Goal: Check status: Check status

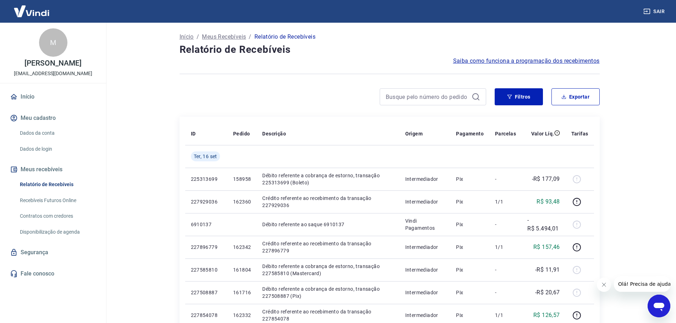
click at [649, 70] on main "Início / Meus Recebíveis / Relatório de Recebíveis Relatório de Recebíveis Saib…" at bounding box center [389, 173] width 573 height 301
click at [440, 95] on input at bounding box center [427, 97] width 83 height 11
click at [526, 100] on button "Filtros" at bounding box center [519, 96] width 48 height 17
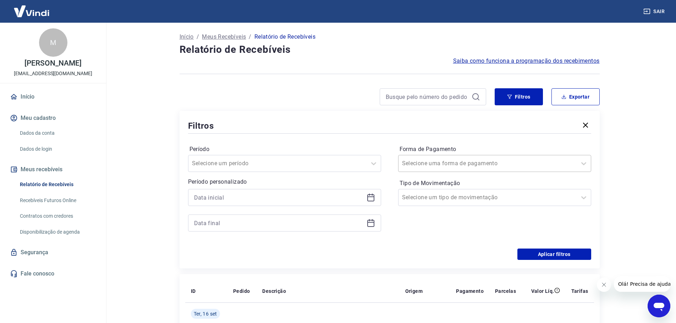
click at [473, 160] on div at bounding box center [487, 164] width 171 height 10
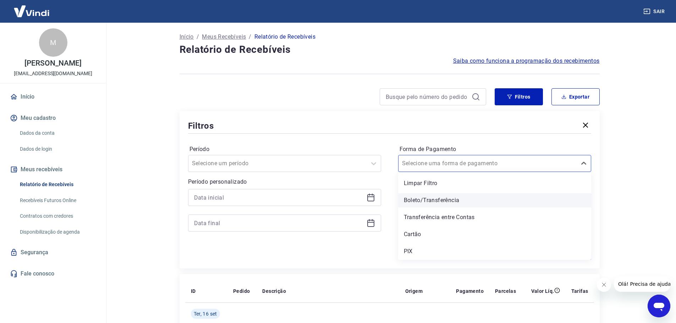
click at [430, 201] on div "Boleto/Transferência" at bounding box center [494, 200] width 193 height 14
click at [432, 196] on input "Tipo de Movimentação" at bounding box center [438, 197] width 72 height 9
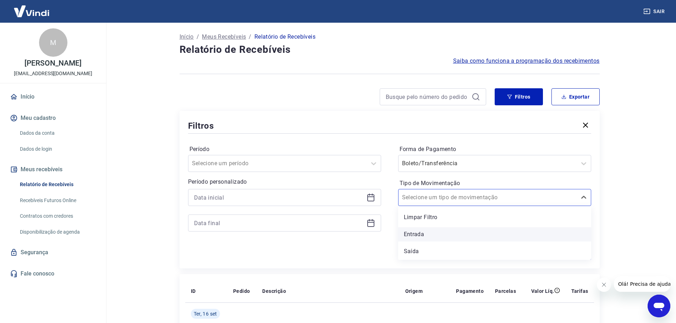
click at [428, 236] on div "Entrada" at bounding box center [494, 234] width 193 height 14
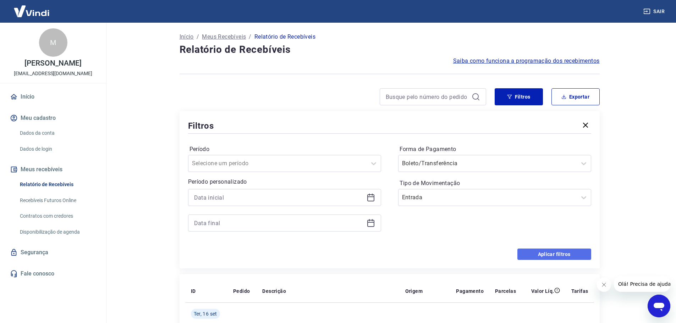
click at [554, 255] on button "Aplicar filtros" at bounding box center [554, 254] width 74 height 11
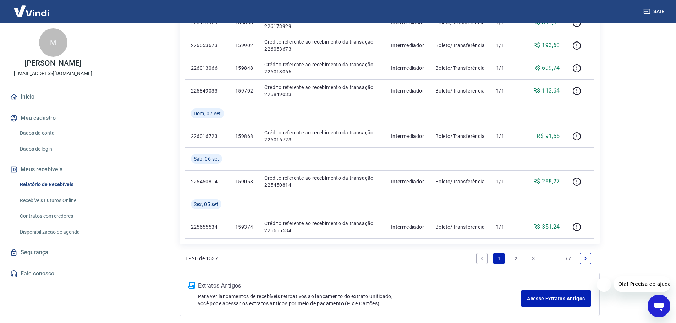
scroll to position [597, 0]
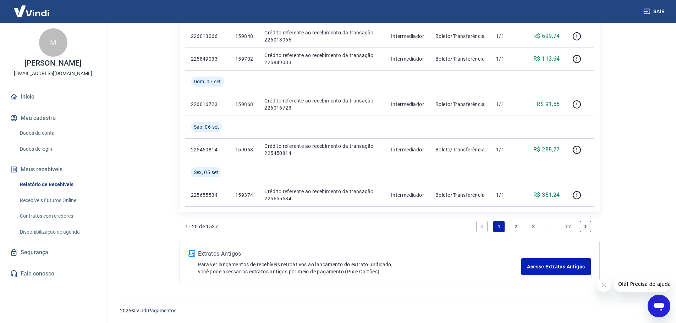
click at [516, 224] on link "2" at bounding box center [516, 226] width 11 height 11
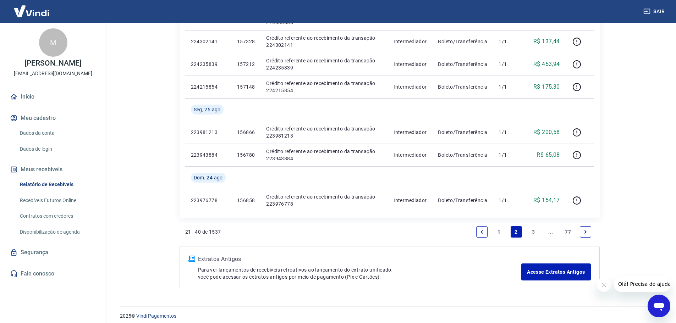
scroll to position [597, 0]
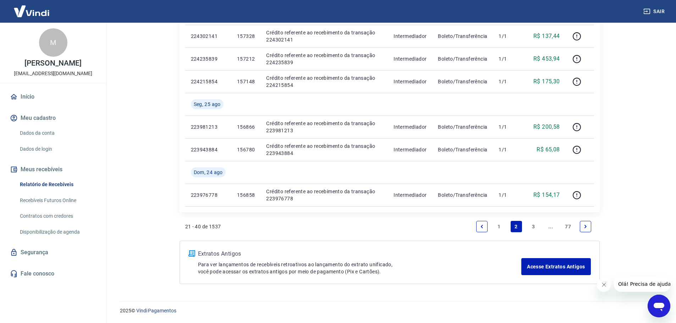
click at [498, 225] on link "1" at bounding box center [498, 226] width 11 height 11
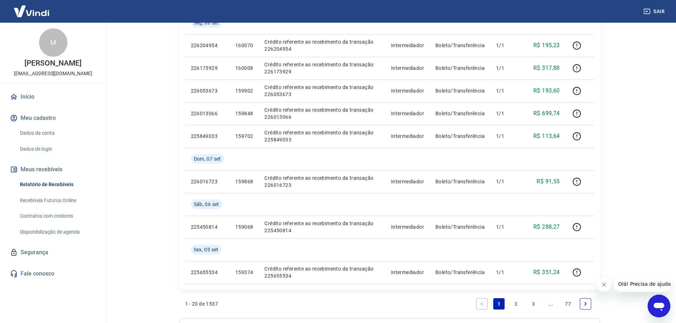
scroll to position [532, 0]
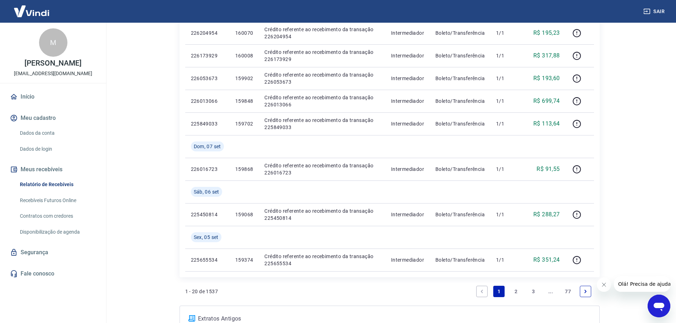
click at [517, 288] on link "2" at bounding box center [516, 291] width 11 height 11
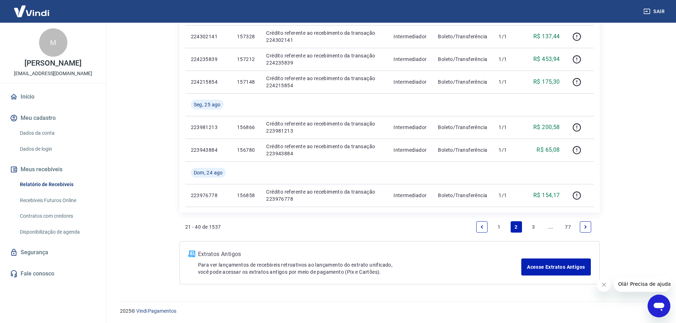
scroll to position [597, 0]
click at [500, 227] on link "1" at bounding box center [498, 226] width 11 height 11
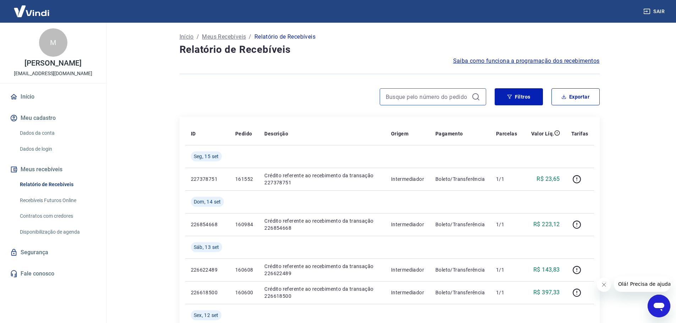
click at [396, 98] on input at bounding box center [427, 97] width 83 height 11
type input "159374"
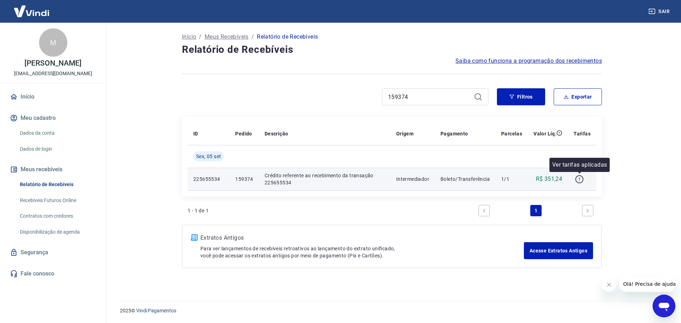
click at [580, 182] on icon "button" at bounding box center [579, 179] width 9 height 9
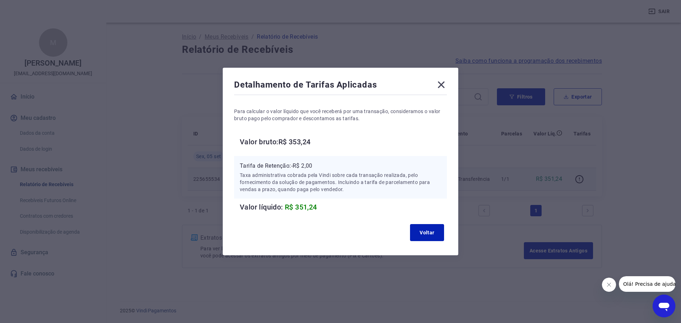
click at [441, 86] on icon at bounding box center [441, 85] width 7 height 7
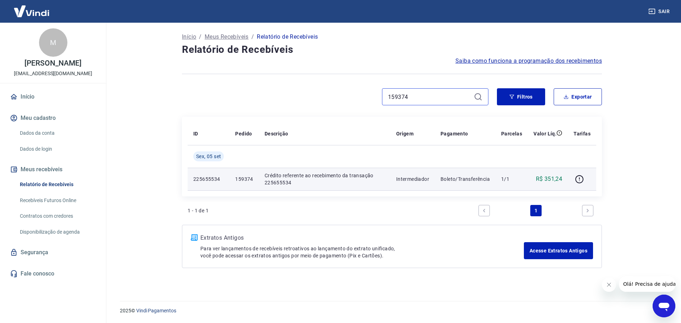
click at [428, 97] on input "159374" at bounding box center [429, 97] width 83 height 11
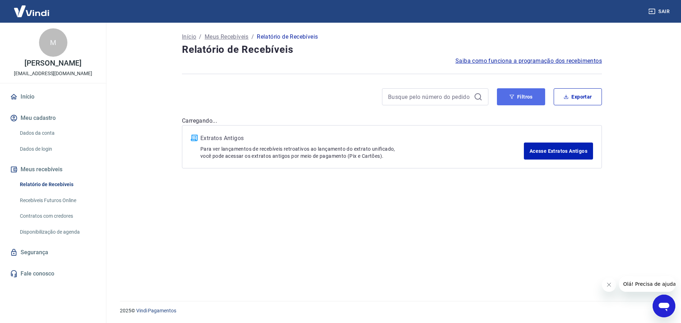
click at [521, 100] on button "Filtros" at bounding box center [521, 96] width 48 height 17
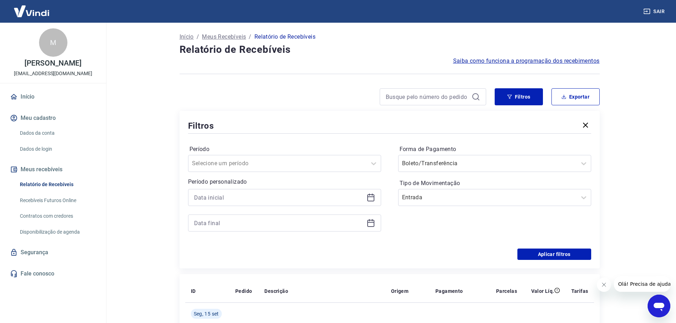
click at [370, 197] on icon at bounding box center [370, 197] width 7 height 1
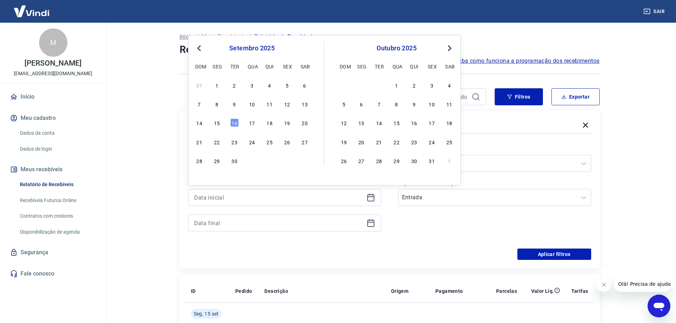
click at [200, 48] on span "Previous Month" at bounding box center [200, 48] width 0 height 8
click at [233, 123] on div "12" at bounding box center [234, 123] width 9 height 9
type input "[DATE]"
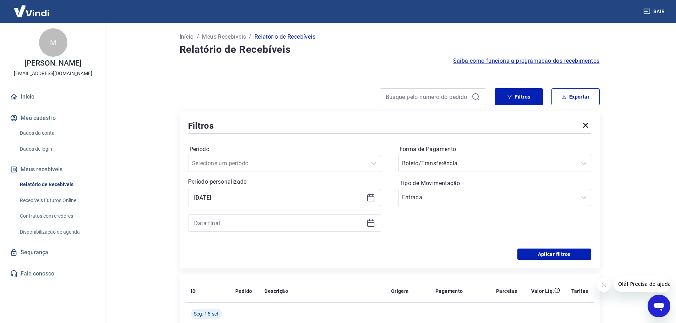
click at [371, 224] on icon at bounding box center [371, 223] width 9 height 9
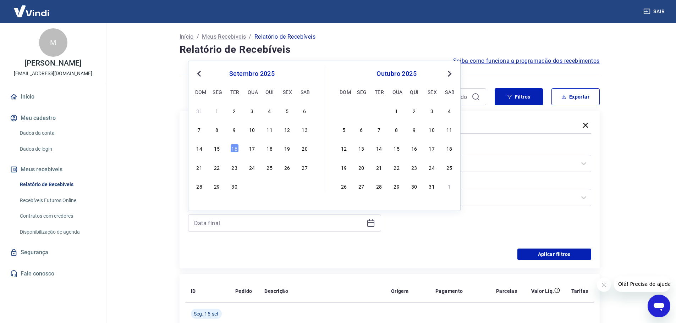
click at [200, 75] on span "Previous Month" at bounding box center [200, 74] width 0 height 8
click at [219, 130] on div "4" at bounding box center [217, 129] width 9 height 9
type input "[DATE]"
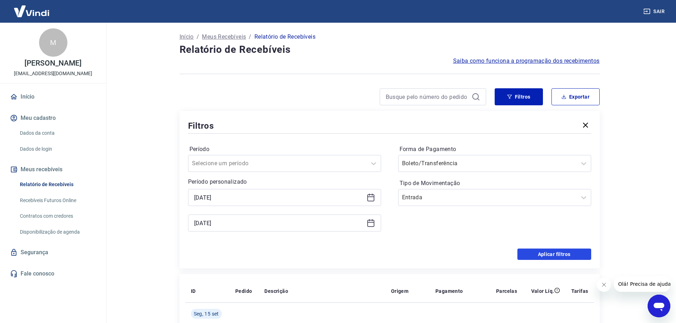
click at [547, 257] on button "Aplicar filtros" at bounding box center [554, 254] width 74 height 11
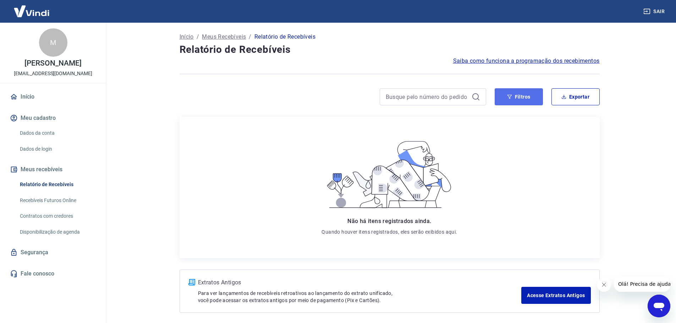
click at [513, 100] on button "Filtros" at bounding box center [519, 96] width 48 height 17
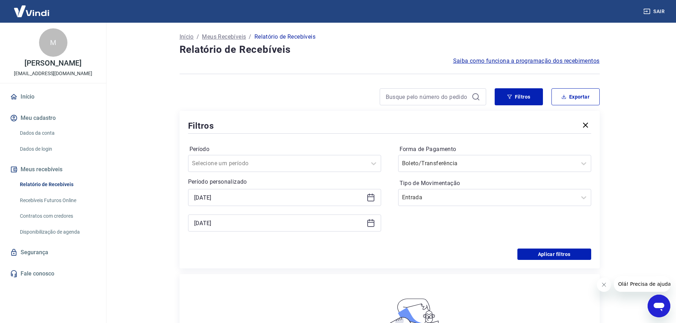
click at [369, 197] on icon at bounding box center [370, 197] width 7 height 1
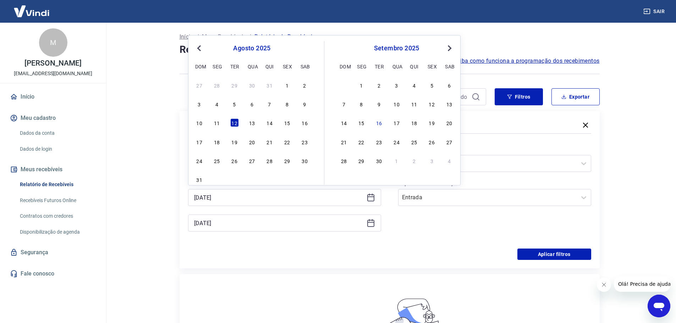
click at [218, 104] on div "4" at bounding box center [217, 104] width 9 height 9
type input "[DATE]"
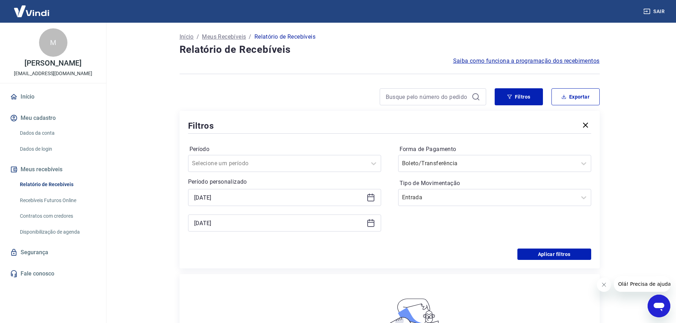
click at [368, 223] on icon at bounding box center [370, 222] width 7 height 1
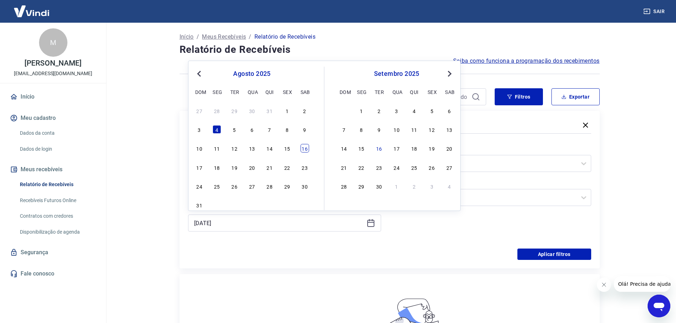
click at [304, 150] on div "16" at bounding box center [305, 148] width 9 height 9
type input "[DATE]"
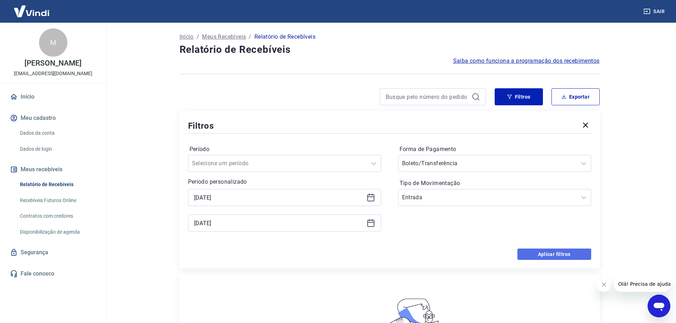
click at [538, 254] on button "Aplicar filtros" at bounding box center [554, 254] width 74 height 11
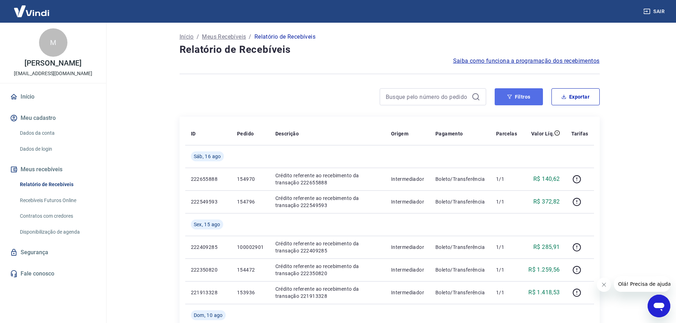
click at [528, 94] on button "Filtros" at bounding box center [519, 96] width 48 height 17
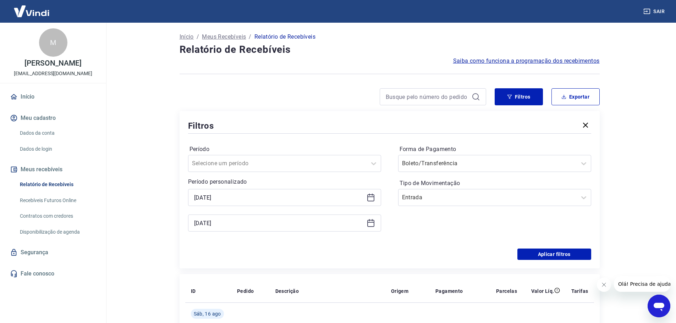
click at [369, 196] on icon at bounding box center [371, 197] width 9 height 9
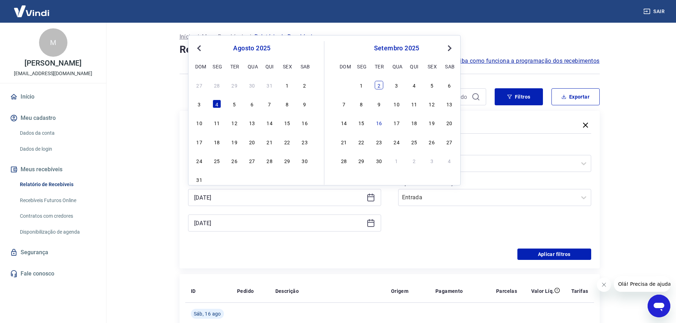
click at [380, 85] on div "2" at bounding box center [379, 85] width 9 height 9
type input "[DATE]"
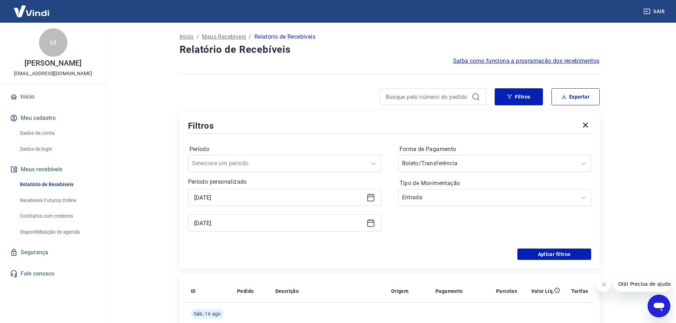
click at [373, 224] on icon at bounding box center [371, 223] width 9 height 9
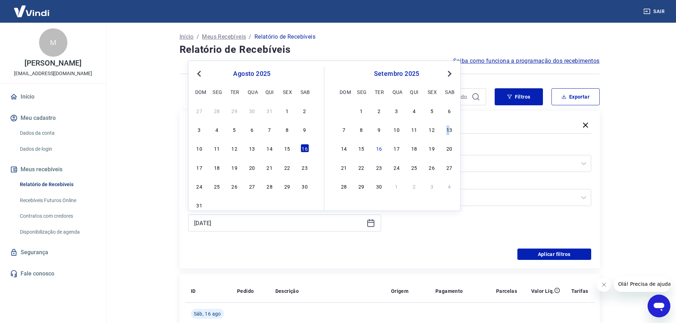
drag, startPoint x: 448, startPoint y: 130, endPoint x: 504, endPoint y: 232, distance: 117.2
click at [448, 130] on div "13" at bounding box center [449, 129] width 9 height 9
type input "[DATE]"
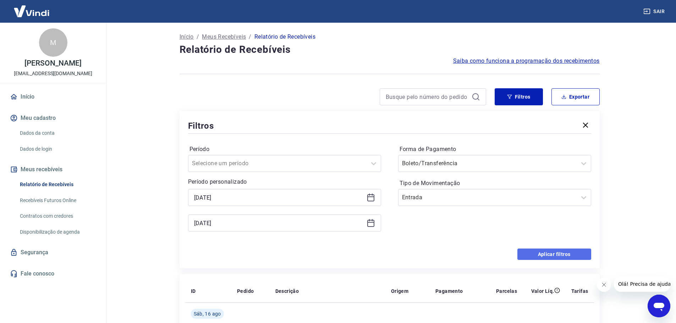
click at [538, 255] on button "Aplicar filtros" at bounding box center [554, 254] width 74 height 11
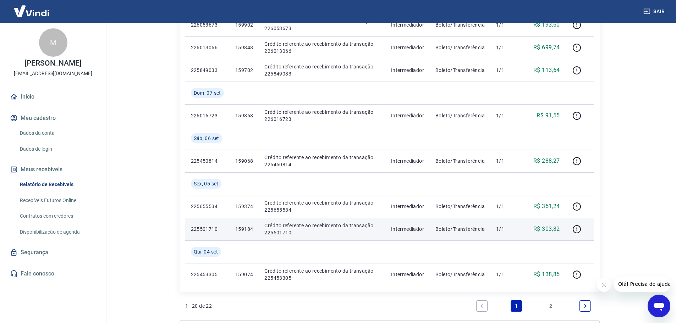
scroll to position [568, 0]
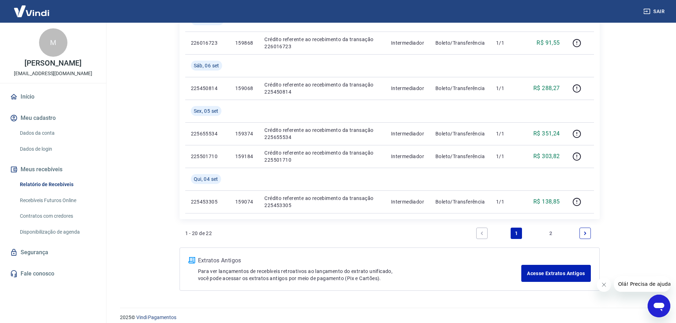
click at [550, 231] on link "2" at bounding box center [550, 233] width 11 height 11
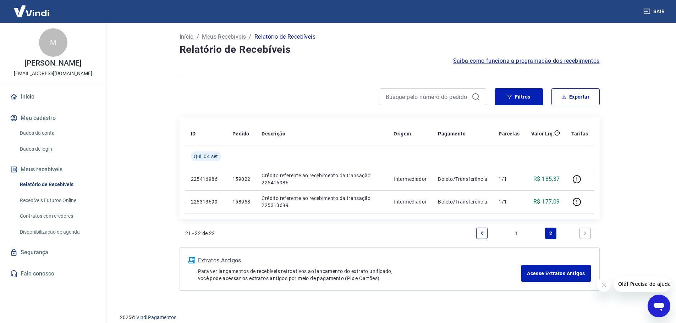
click at [517, 231] on link "1" at bounding box center [516, 233] width 11 height 11
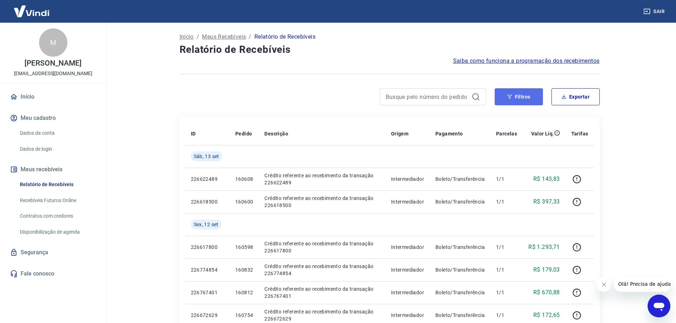
click at [511, 98] on icon "button" at bounding box center [509, 96] width 5 height 5
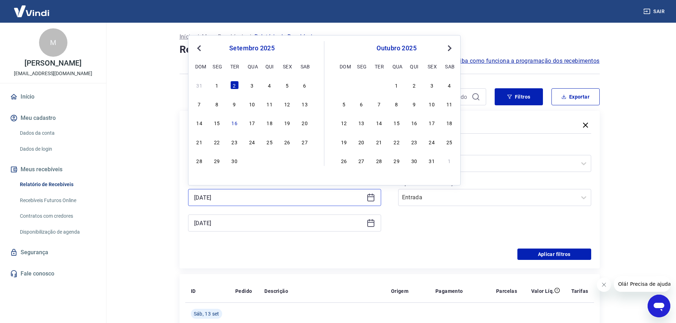
click at [254, 195] on input "[DATE]" at bounding box center [279, 197] width 170 height 11
click at [200, 49] on span "Previous Month" at bounding box center [200, 48] width 0 height 8
click at [385, 78] on div "[DATE] dom seg ter qua qui sex sab 1 2 3 4 5 6 7 8 9 10 11 12 13 14 15 16 17 18…" at bounding box center [389, 103] width 130 height 125
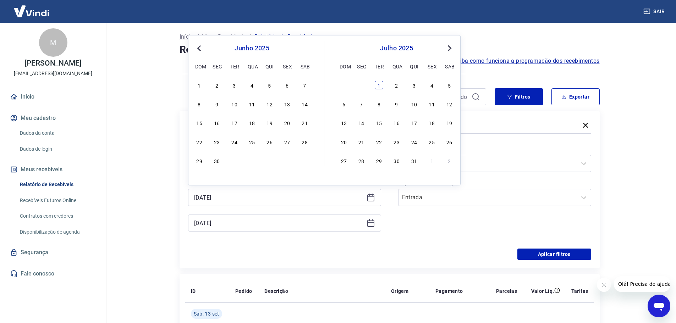
click at [378, 87] on div "1" at bounding box center [379, 85] width 9 height 9
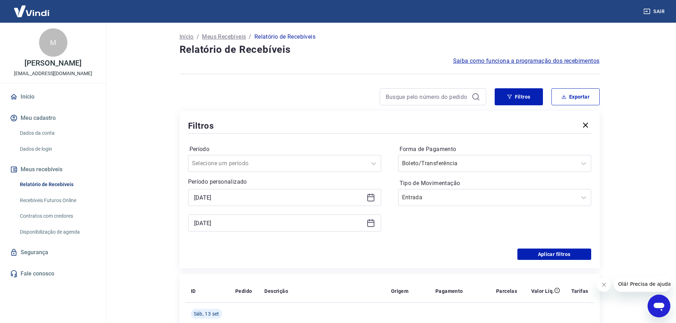
click at [373, 198] on icon at bounding box center [371, 197] width 9 height 9
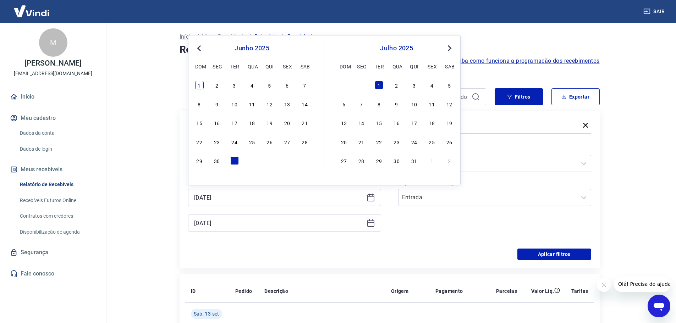
click at [195, 88] on div "1" at bounding box center [199, 85] width 9 height 9
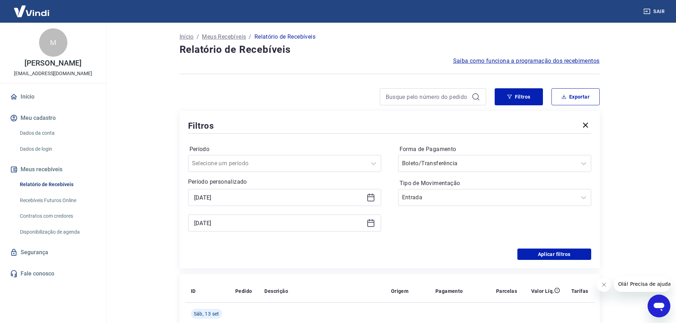
type input "[DATE]"
click at [371, 224] on icon at bounding box center [371, 223] width 9 height 9
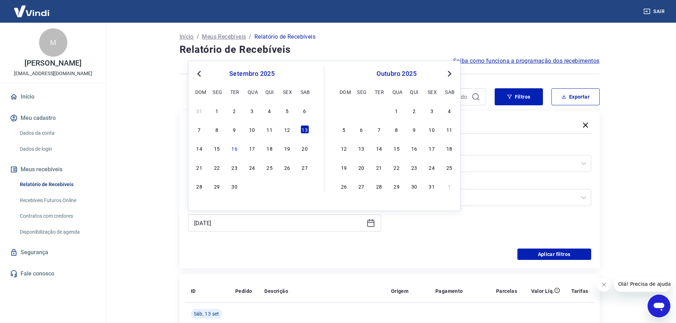
click at [195, 75] on button "Previous Month" at bounding box center [199, 74] width 9 height 9
click at [196, 75] on button "Previous Month" at bounding box center [199, 74] width 9 height 9
click at [197, 72] on button "Previous Month" at bounding box center [199, 74] width 9 height 9
click at [213, 187] on div "30" at bounding box center [217, 186] width 9 height 9
type input "[DATE]"
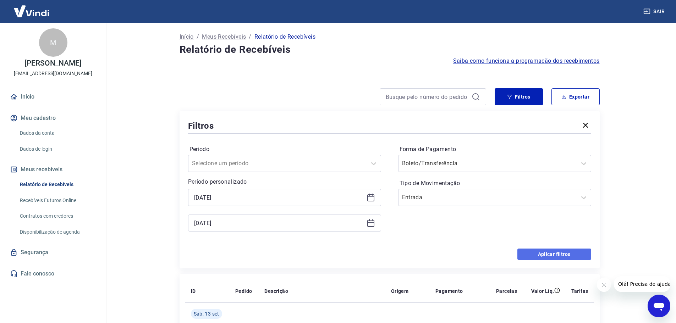
click at [564, 253] on button "Aplicar filtros" at bounding box center [554, 254] width 74 height 11
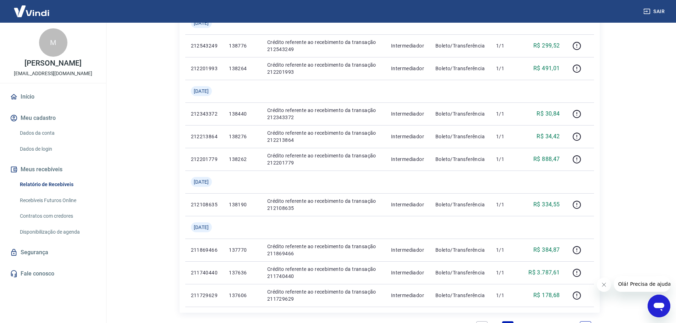
scroll to position [597, 0]
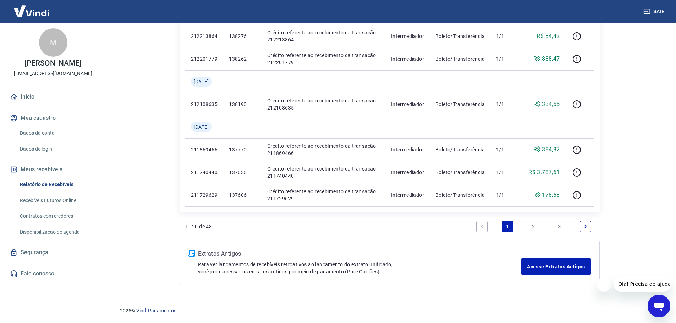
click at [560, 225] on link "3" at bounding box center [559, 226] width 11 height 11
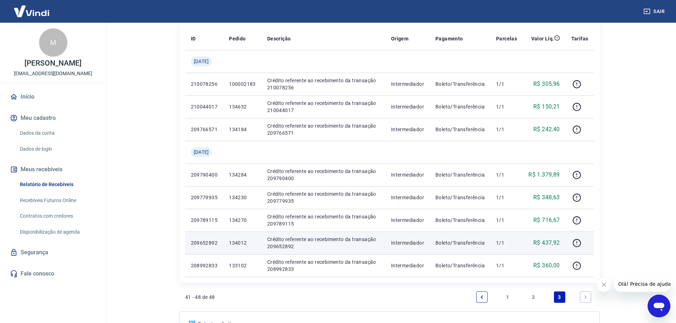
scroll to position [95, 0]
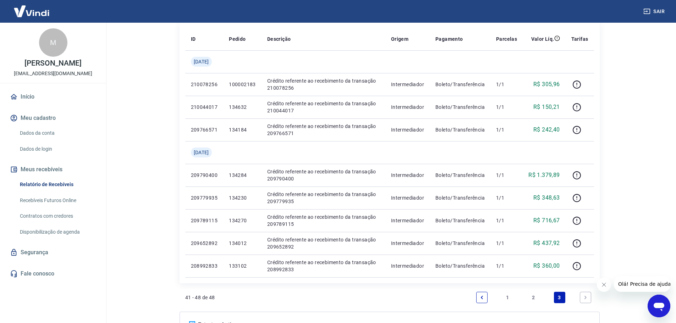
click at [534, 298] on link "2" at bounding box center [533, 297] width 11 height 11
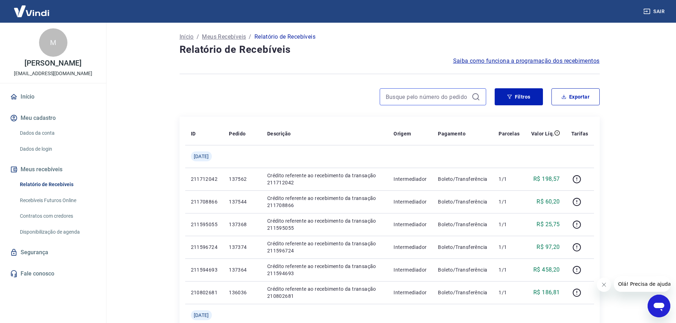
click at [429, 94] on input at bounding box center [427, 97] width 83 height 11
type input "100002395"
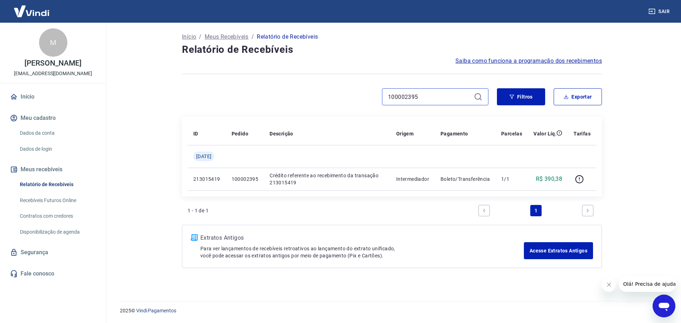
click at [420, 98] on input "100002395" at bounding box center [429, 97] width 83 height 11
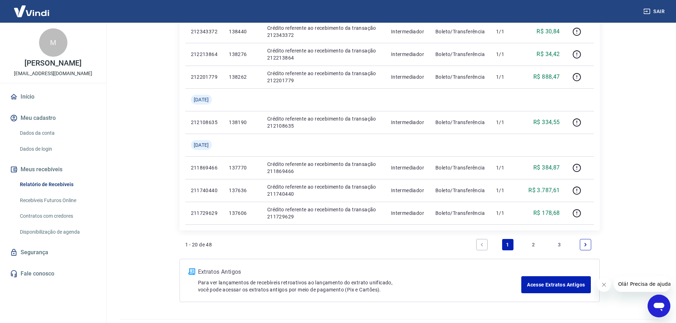
scroll to position [597, 0]
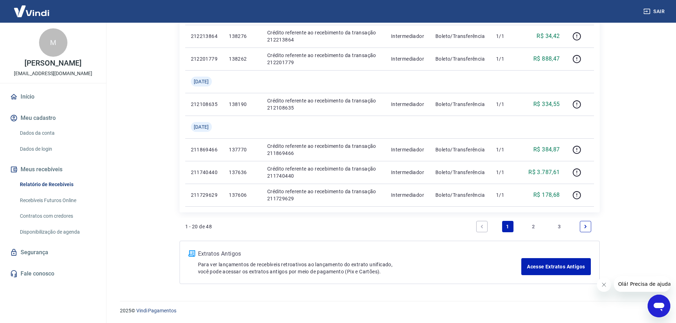
click at [534, 226] on link "2" at bounding box center [533, 226] width 11 height 11
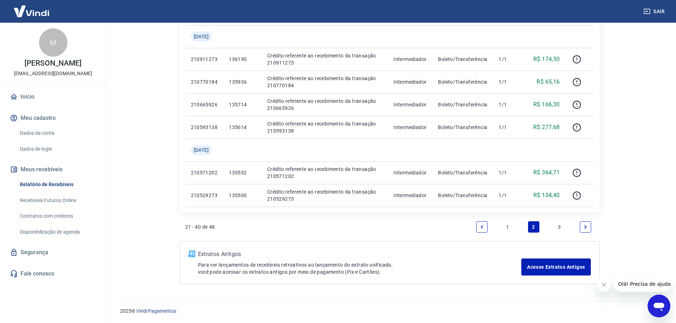
scroll to position [552, 0]
click at [560, 226] on link "3" at bounding box center [559, 226] width 11 height 11
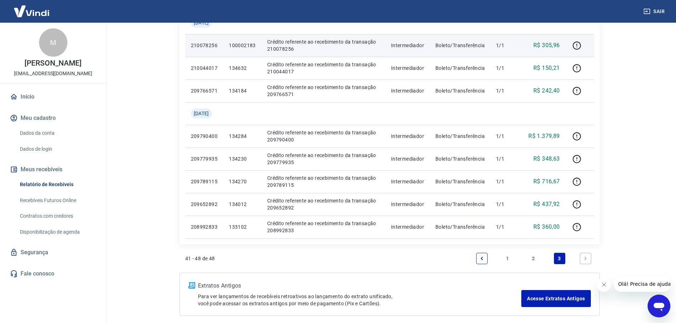
scroll to position [142, 0]
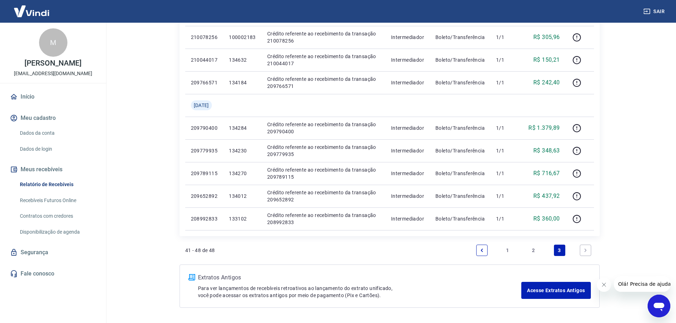
click at [508, 250] on link "1" at bounding box center [507, 250] width 11 height 11
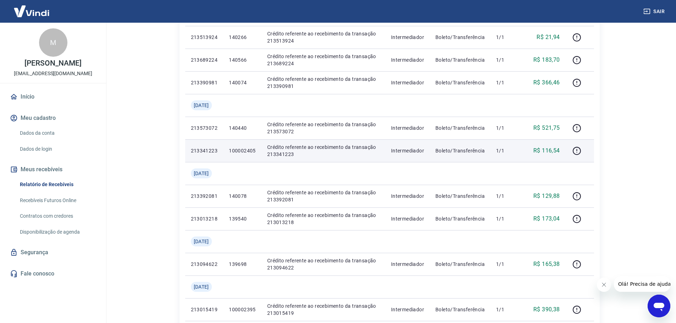
scroll to position [213, 0]
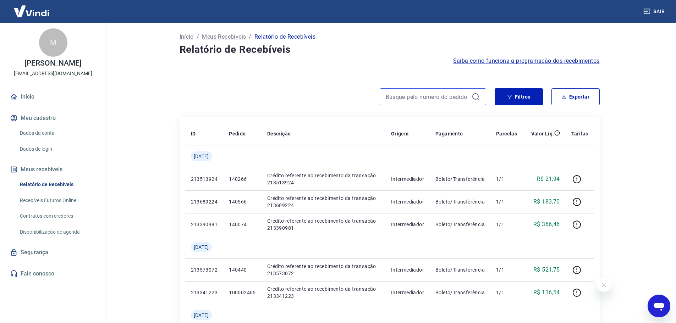
click at [413, 95] on input at bounding box center [427, 97] width 83 height 11
type input "100001785"
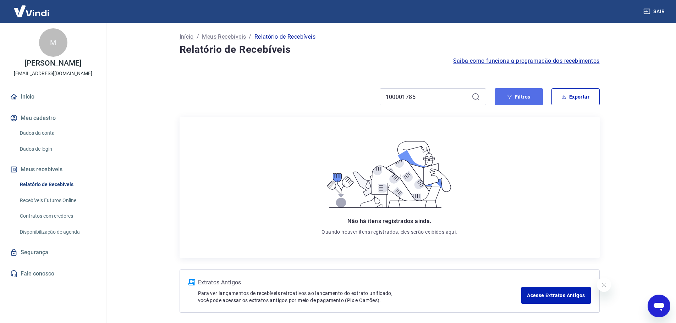
click at [502, 98] on button "Filtros" at bounding box center [519, 96] width 48 height 17
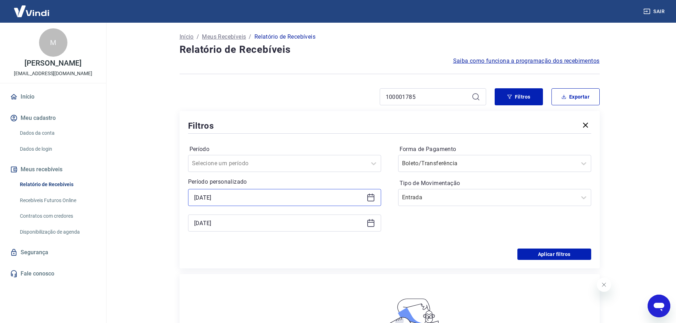
click at [272, 202] on input "[DATE]" at bounding box center [279, 197] width 170 height 11
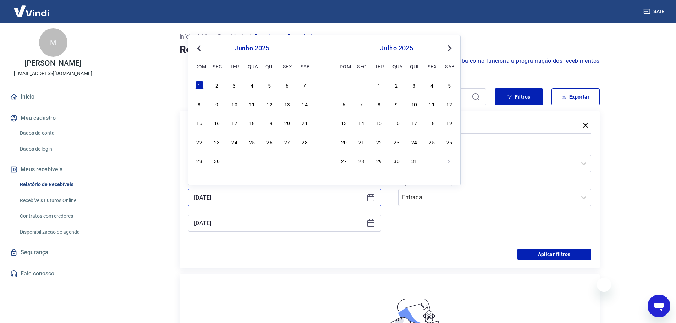
click at [272, 202] on input "[DATE]" at bounding box center [279, 197] width 170 height 11
type input "0"
drag, startPoint x: 239, startPoint y: 224, endPoint x: 130, endPoint y: 228, distance: 109.4
click at [130, 228] on main "Início / Meus Recebíveis / Relatório de Recebíveis Relatório de Recebíveis Saib…" at bounding box center [389, 173] width 573 height 301
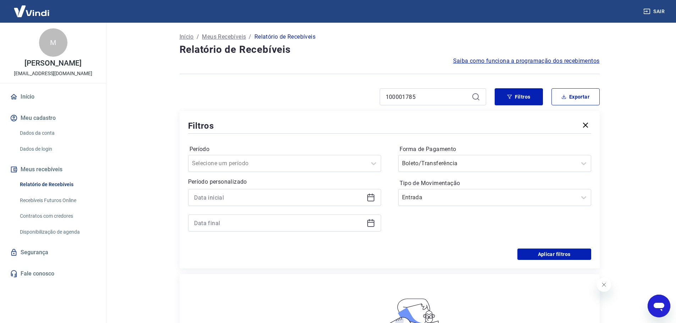
click at [250, 251] on div "Aplicar filtros" at bounding box center [389, 254] width 403 height 11
click at [553, 254] on button "Aplicar filtros" at bounding box center [554, 254] width 74 height 11
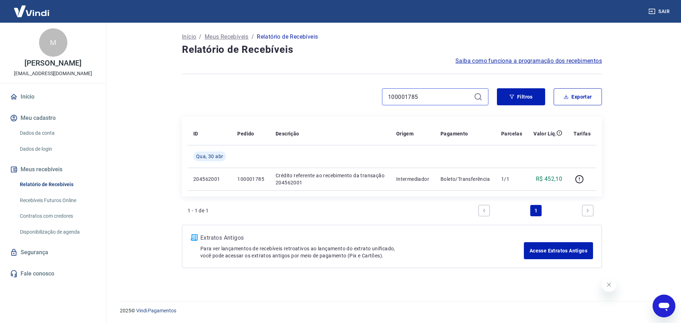
click at [438, 100] on input "100001785" at bounding box center [429, 97] width 83 height 11
click at [438, 100] on input "100001945" at bounding box center [429, 97] width 83 height 11
click at [438, 100] on input "100002483" at bounding box center [429, 97] width 83 height 11
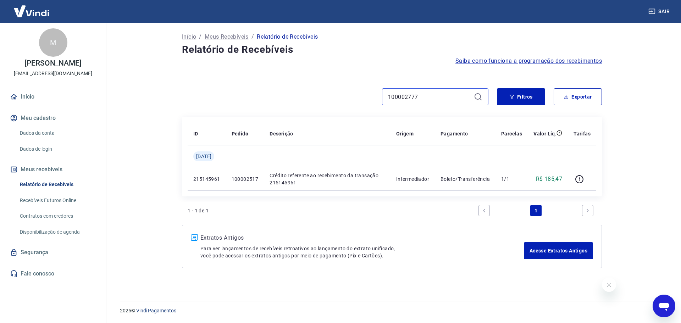
type input "100002777"
